Goal: Navigation & Orientation: Locate item on page

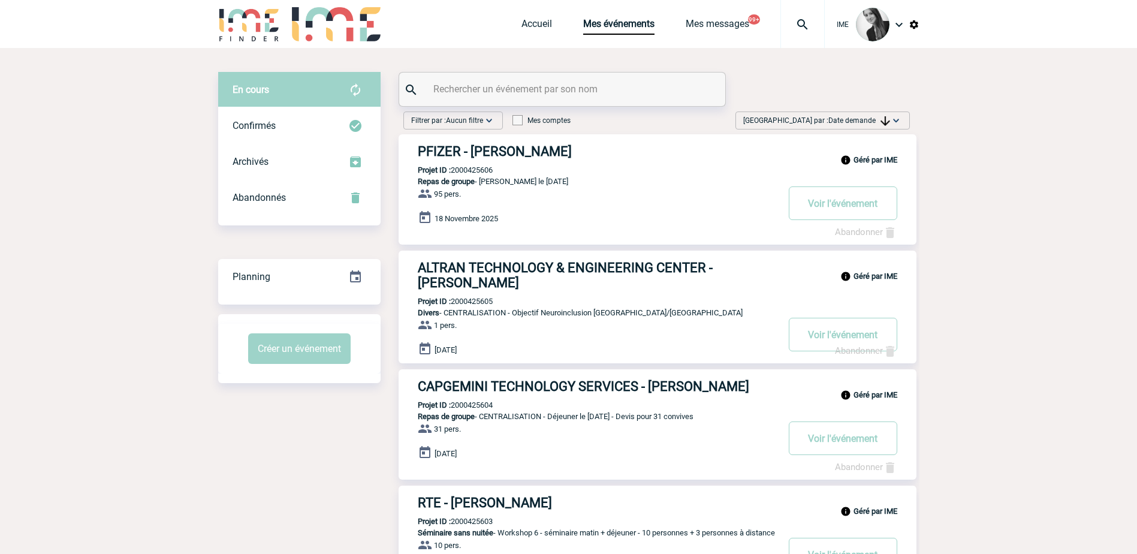
drag, startPoint x: 855, startPoint y: 121, endPoint x: 868, endPoint y: 189, distance: 69.6
click at [857, 122] on span "Date demande" at bounding box center [860, 120] width 62 height 8
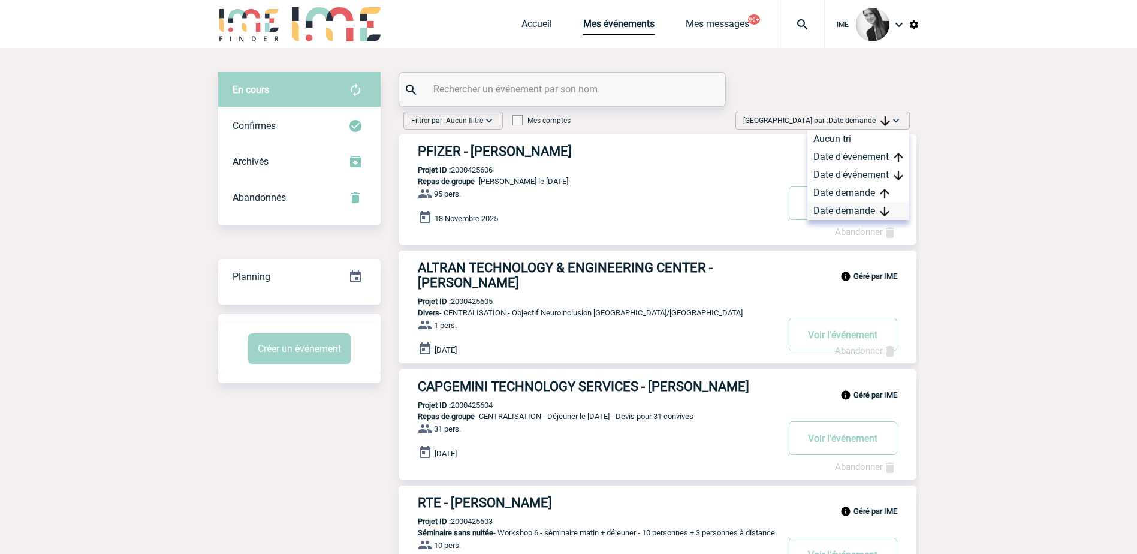
click at [859, 210] on div "Date demande" at bounding box center [859, 211] width 102 height 18
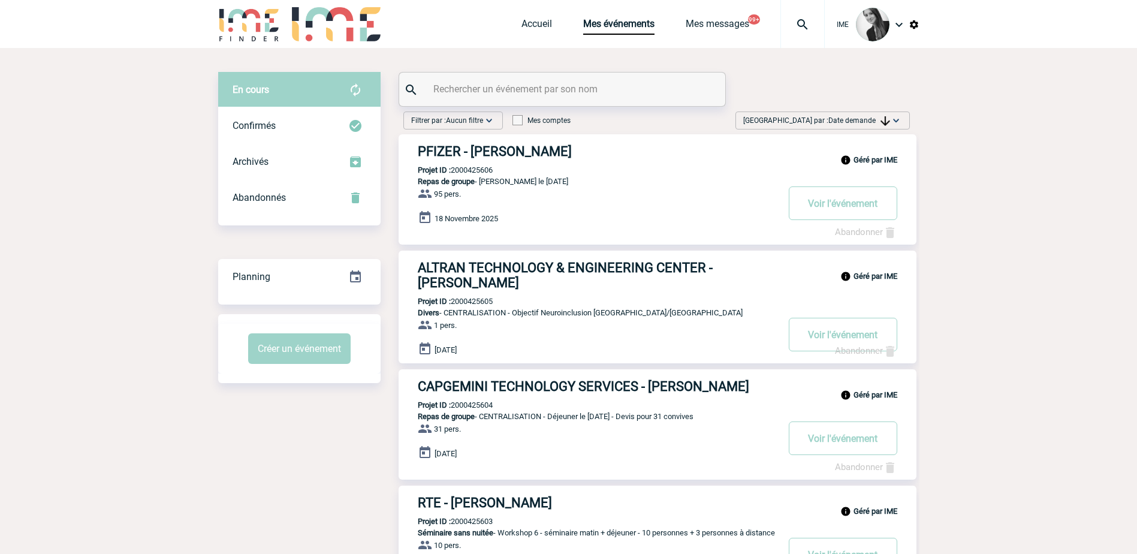
click at [875, 119] on span "Date demande" at bounding box center [860, 120] width 62 height 8
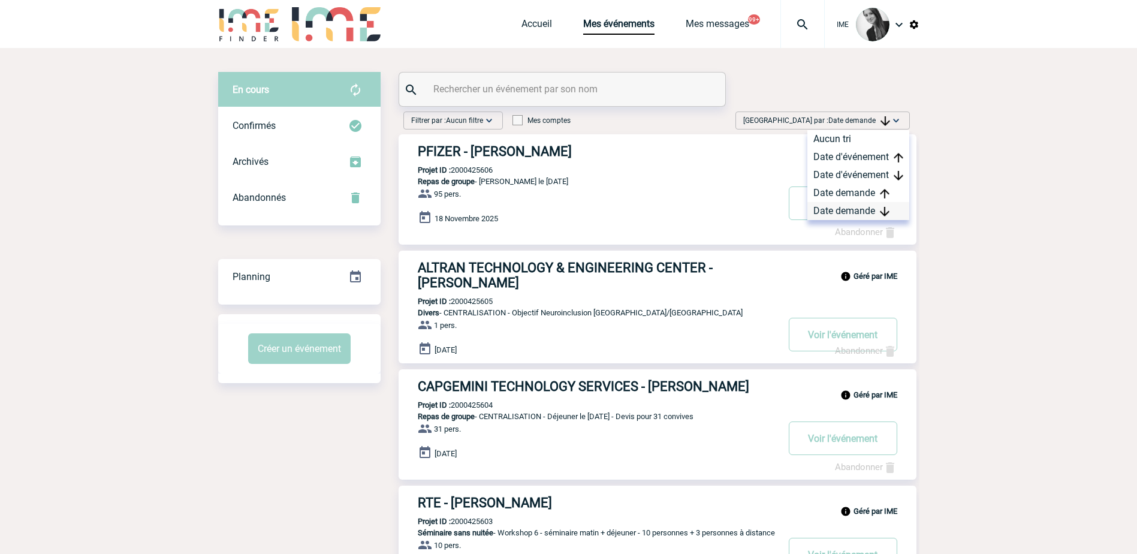
click at [853, 215] on div "Date demande" at bounding box center [859, 211] width 102 height 18
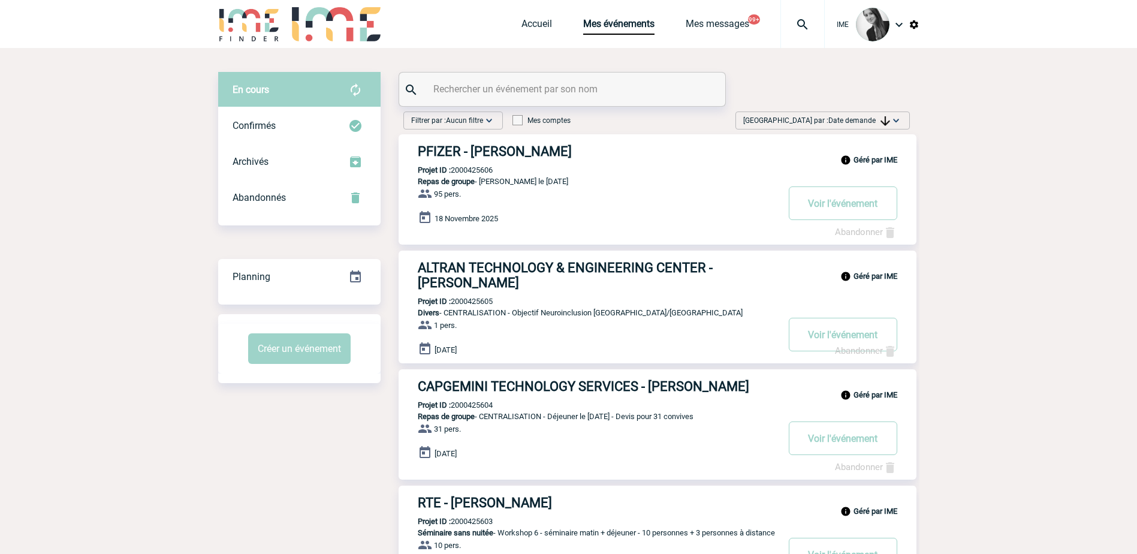
click at [900, 120] on img at bounding box center [896, 121] width 12 height 12
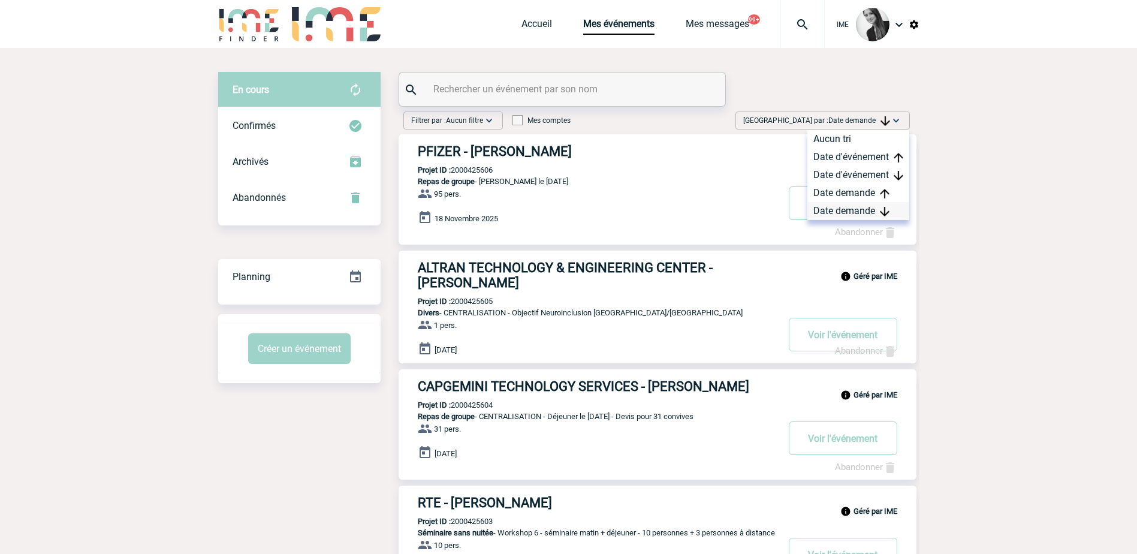
click at [851, 219] on div "Date demande" at bounding box center [859, 211] width 102 height 18
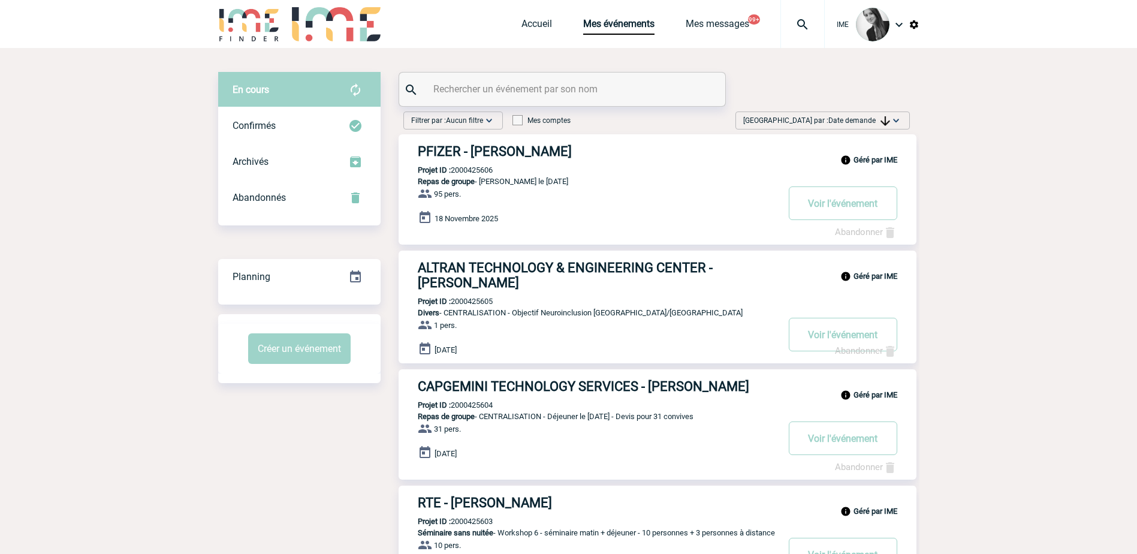
click at [873, 118] on span "Date demande" at bounding box center [860, 120] width 62 height 8
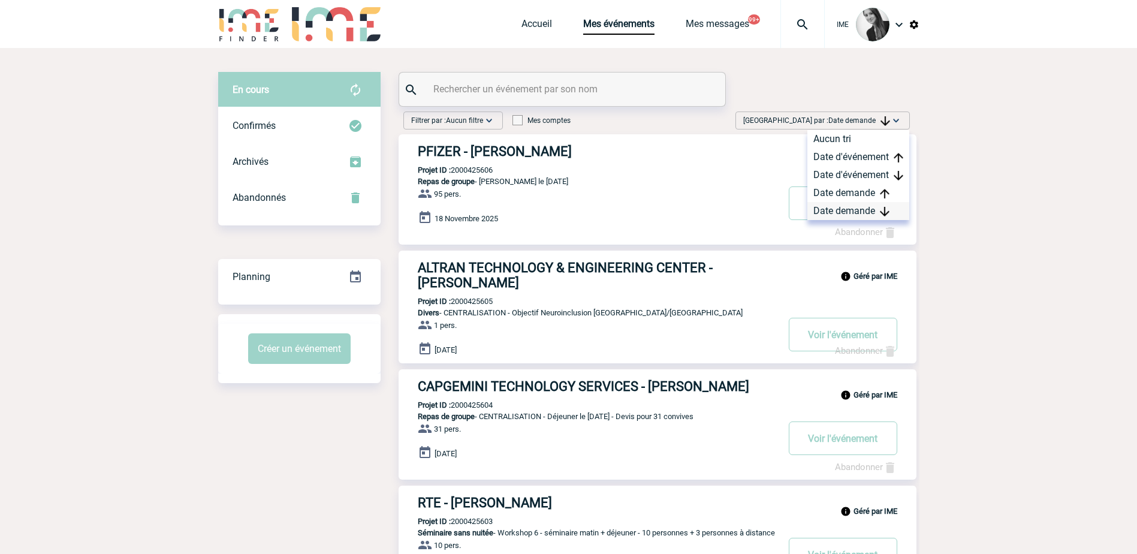
click at [851, 207] on div "Date demande" at bounding box center [859, 211] width 102 height 18
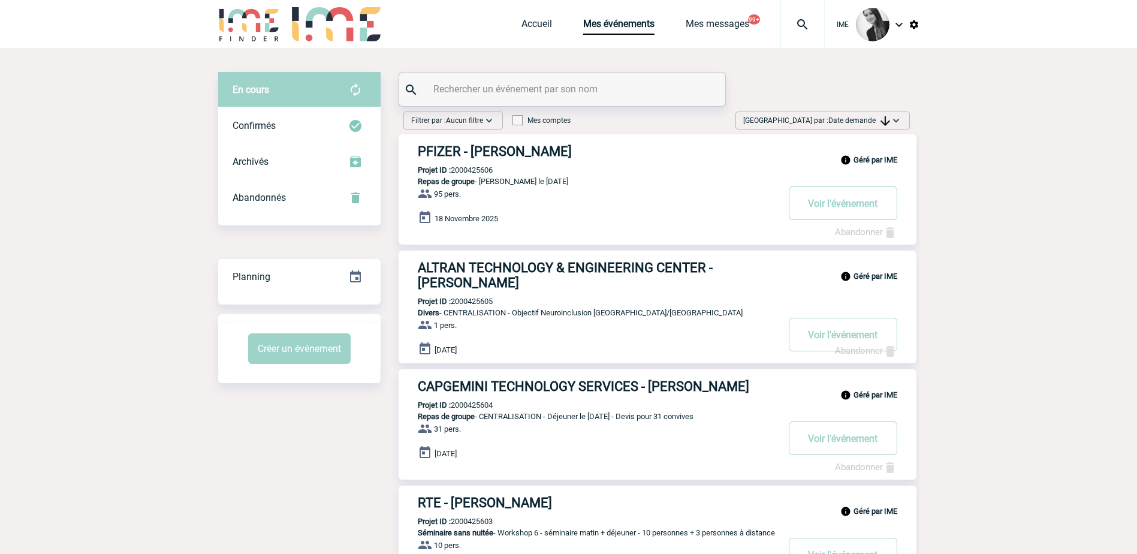
click at [886, 117] on img at bounding box center [886, 121] width 10 height 10
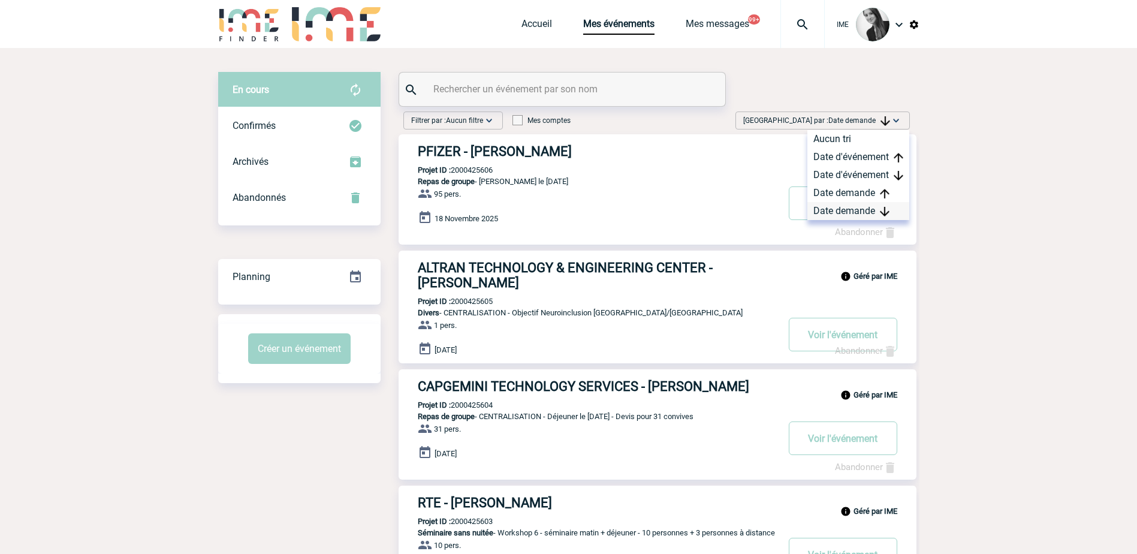
click at [856, 209] on div "Date demande" at bounding box center [859, 211] width 102 height 18
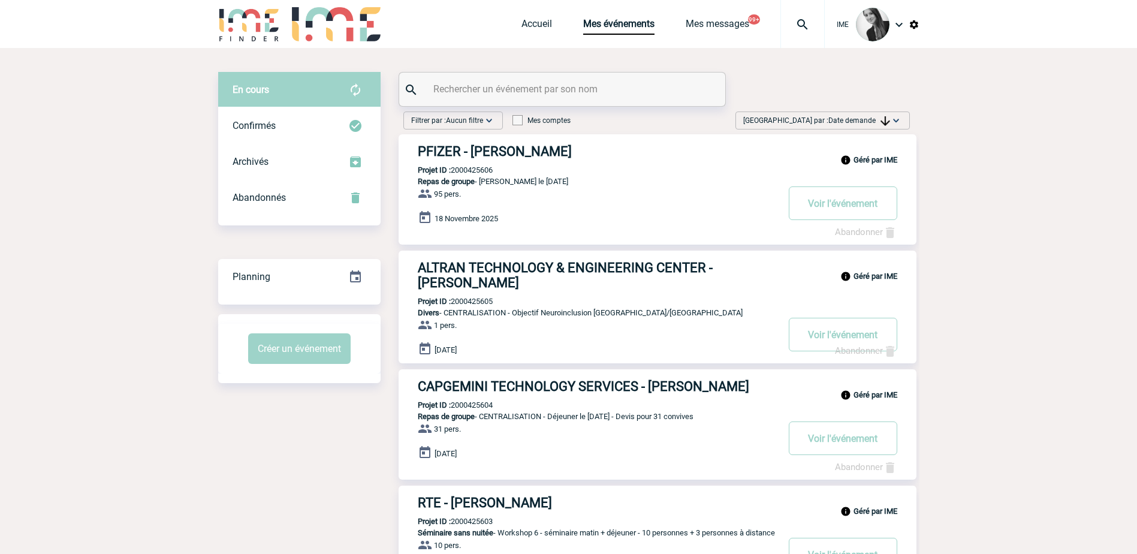
drag, startPoint x: 880, startPoint y: 118, endPoint x: 883, endPoint y: 130, distance: 12.4
click at [881, 118] on img at bounding box center [886, 121] width 10 height 10
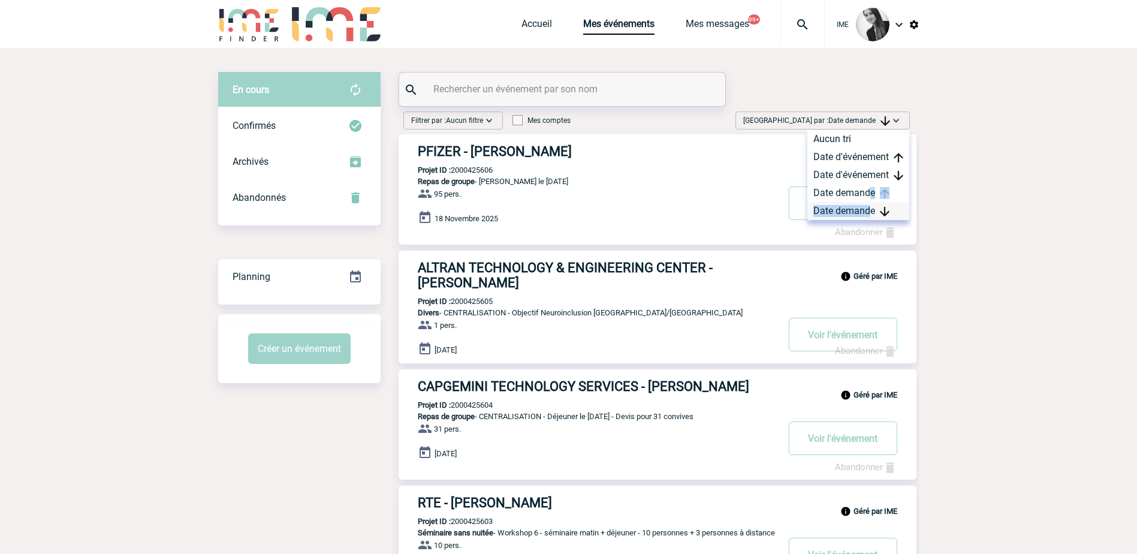
click at [869, 202] on div "Aucun tri Date d'événement Date d'événement Date demande Date demande" at bounding box center [859, 175] width 102 height 90
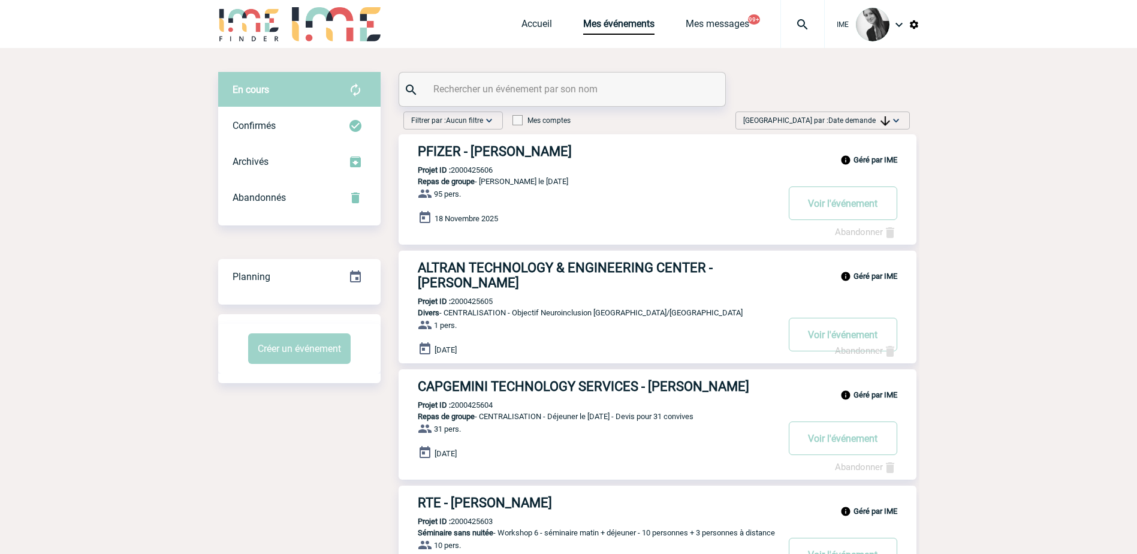
click at [851, 115] on span "[GEOGRAPHIC_DATA] par : Date demande" at bounding box center [816, 121] width 147 height 12
drag, startPoint x: 841, startPoint y: 210, endPoint x: 871, endPoint y: 222, distance: 32.1
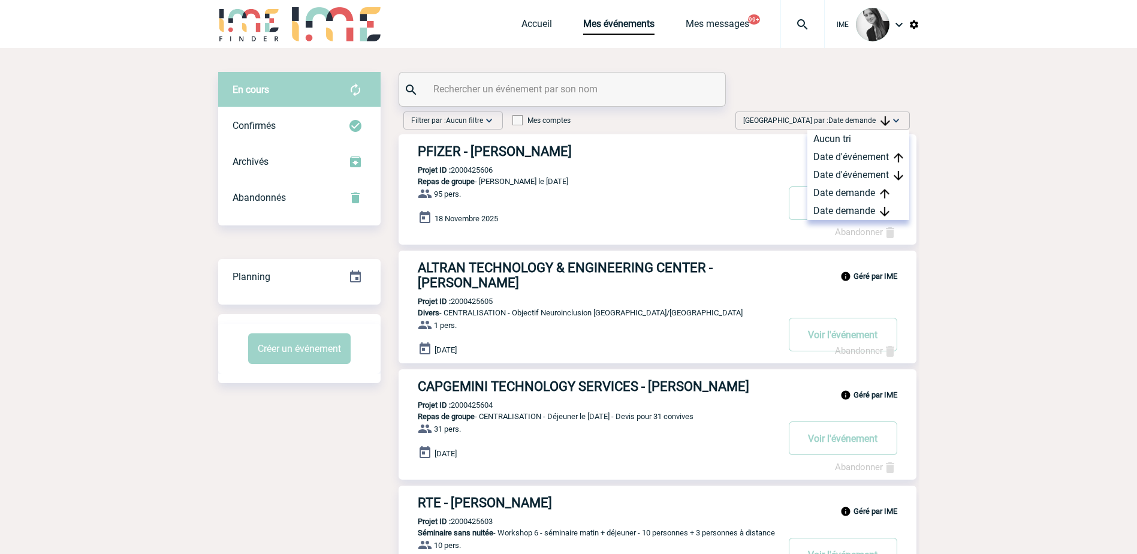
click at [874, 119] on span "Date demande" at bounding box center [860, 120] width 62 height 8
click at [886, 120] on img at bounding box center [886, 121] width 10 height 10
click at [847, 210] on div "Date demande" at bounding box center [859, 211] width 102 height 18
